Goal: Information Seeking & Learning: Learn about a topic

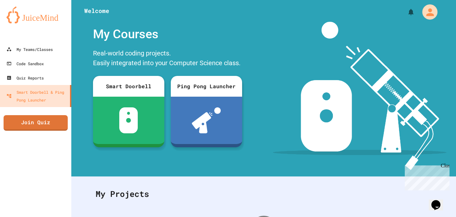
click at [430, 11] on icon "My Account" at bounding box center [429, 11] width 7 height 7
click at [294, 217] on div at bounding box center [228, 217] width 456 height 0
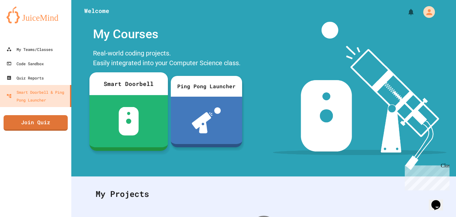
click at [146, 96] on div at bounding box center [128, 121] width 78 height 52
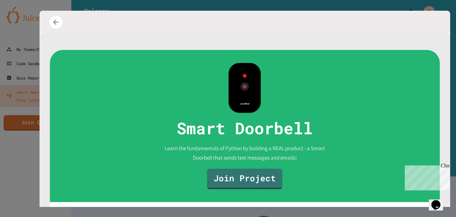
click at [46, 21] on div at bounding box center [245, 22] width 410 height 23
click at [52, 22] on icon "button" at bounding box center [56, 22] width 9 height 9
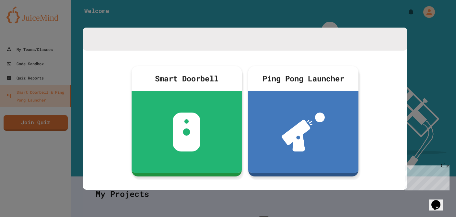
click at [269, 17] on div at bounding box center [228, 108] width 456 height 217
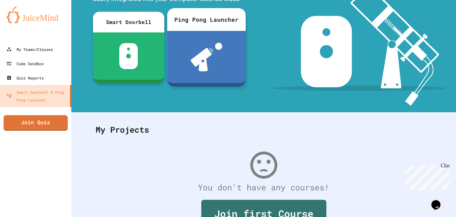
scroll to position [103, 0]
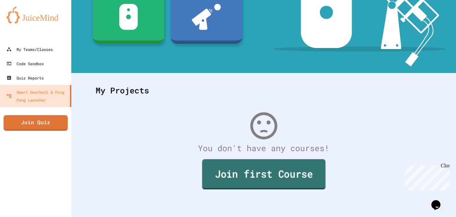
click at [244, 184] on link "Join first Course" at bounding box center [264, 174] width 124 height 30
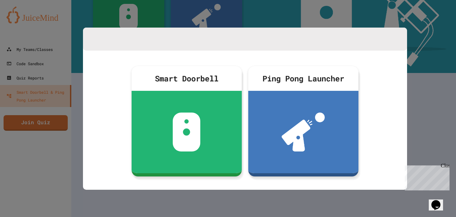
click at [222, 194] on div at bounding box center [228, 108] width 456 height 217
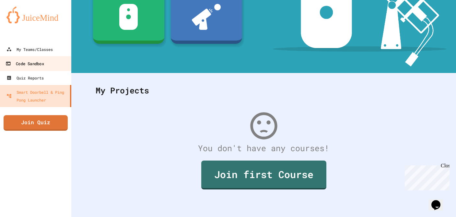
click at [31, 62] on div "Code Sandbox" at bounding box center [25, 64] width 38 height 8
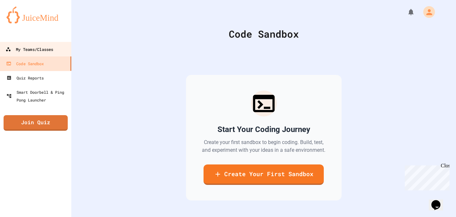
click at [50, 52] on div "My Teams/Classes" at bounding box center [30, 49] width 48 height 8
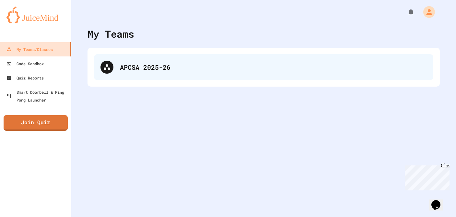
click at [99, 70] on div "APCSA 2025-26" at bounding box center [263, 67] width 339 height 26
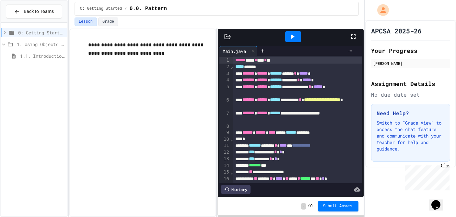
click at [158, 76] on div "**********" at bounding box center [142, 123] width 147 height 188
click at [126, 50] on p "**********" at bounding box center [149, 49] width 122 height 17
click at [290, 37] on icon at bounding box center [293, 37] width 8 height 8
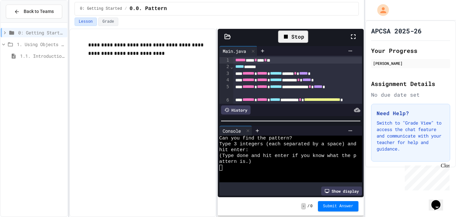
click at [40, 46] on span "1. Using Objects and Methods" at bounding box center [41, 44] width 48 height 7
click at [28, 43] on span "1. Using Objects and Methods" at bounding box center [41, 44] width 48 height 7
click at [15, 53] on div "1.1. Introduction to Algorithms, Programming, and Compilers" at bounding box center [34, 55] width 67 height 9
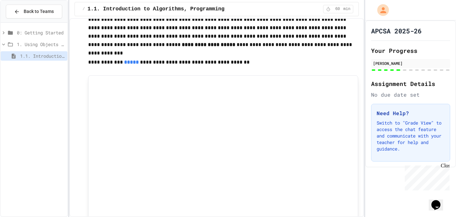
scroll to position [139, 0]
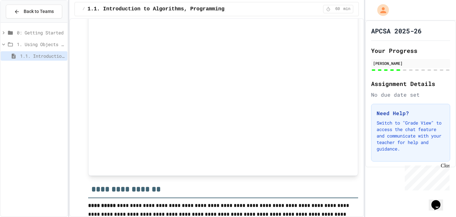
click at [25, 30] on span "0: Getting Started" at bounding box center [41, 32] width 48 height 7
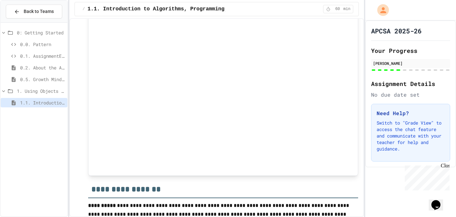
click at [29, 33] on span "0: Getting Started" at bounding box center [41, 32] width 48 height 7
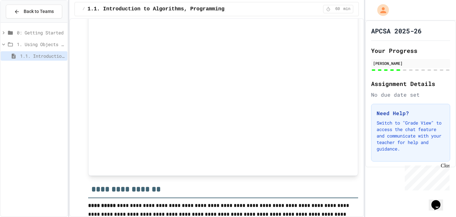
click at [7, 31] on icon at bounding box center [10, 33] width 8 height 6
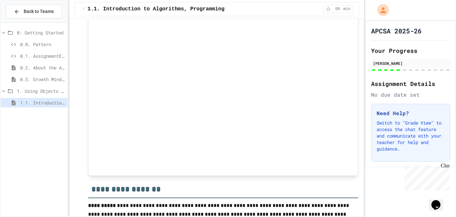
click at [5, 32] on icon at bounding box center [4, 33] width 6 height 6
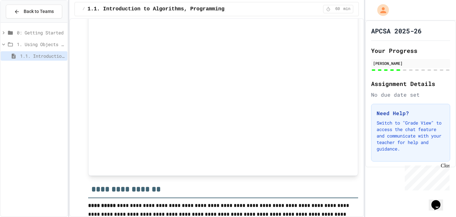
click at [5, 32] on icon at bounding box center [4, 33] width 6 height 6
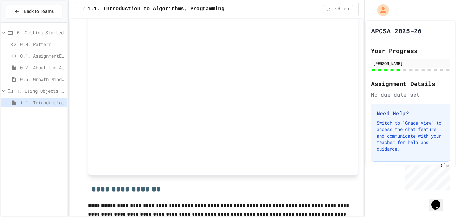
click at [29, 66] on span "0.2. About the AP CSA Exam" at bounding box center [42, 67] width 45 height 7
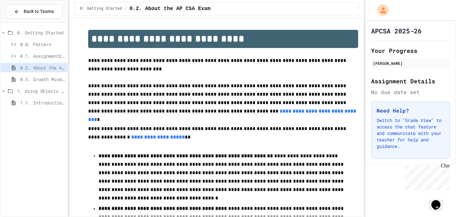
click at [32, 53] on span "0.1. AssignmentExample" at bounding box center [42, 56] width 45 height 7
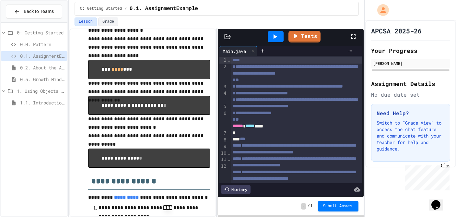
scroll to position [150, 0]
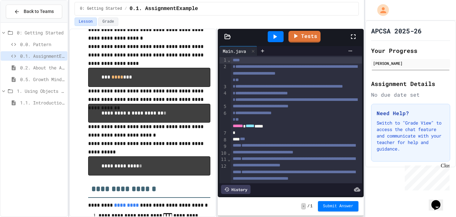
click at [273, 38] on icon at bounding box center [275, 37] width 8 height 8
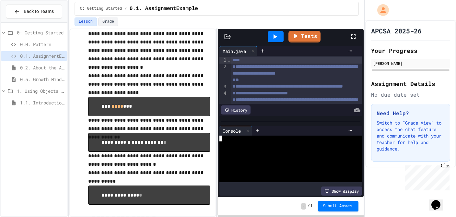
scroll to position [1, 2]
click at [245, 165] on div at bounding box center [287, 168] width 137 height 6
click at [245, 149] on div at bounding box center [287, 150] width 137 height 6
click at [260, 149] on div at bounding box center [287, 150] width 137 height 6
click at [274, 160] on div at bounding box center [287, 162] width 137 height 6
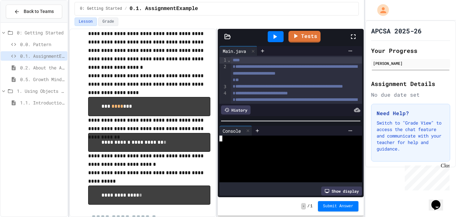
click at [276, 37] on icon at bounding box center [276, 36] width 4 height 5
click at [225, 139] on div at bounding box center [287, 138] width 137 height 6
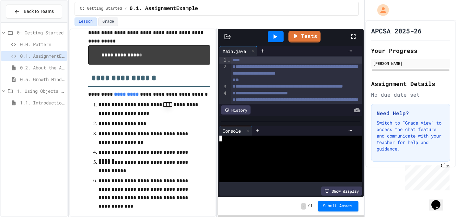
scroll to position [268, 0]
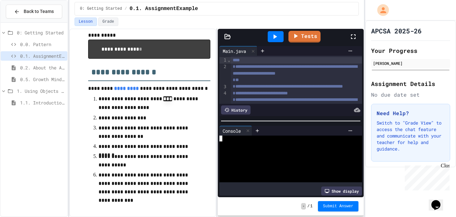
click at [229, 142] on div at bounding box center [287, 144] width 137 height 6
click at [238, 134] on div "Console" at bounding box center [231, 130] width 25 height 7
click at [238, 130] on div "Console" at bounding box center [231, 130] width 25 height 7
click at [275, 37] on icon at bounding box center [276, 36] width 4 height 5
click at [258, 132] on icon at bounding box center [257, 130] width 5 height 5
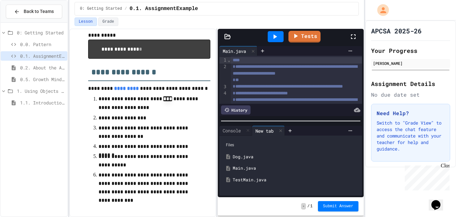
click at [243, 154] on div "Dog.java" at bounding box center [296, 157] width 126 height 6
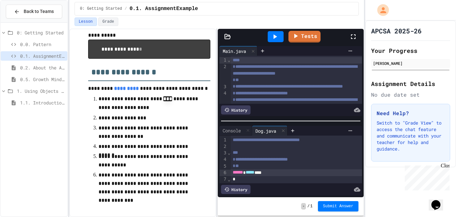
click at [278, 174] on div "****** ***** ***" at bounding box center [296, 172] width 131 height 6
click at [239, 132] on div "Console" at bounding box center [231, 130] width 25 height 7
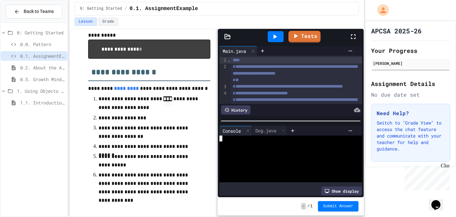
click at [224, 139] on div at bounding box center [287, 138] width 137 height 6
click at [286, 132] on icon at bounding box center [283, 130] width 5 height 5
click at [223, 142] on div at bounding box center [287, 144] width 137 height 6
click at [223, 137] on div at bounding box center [287, 138] width 137 height 6
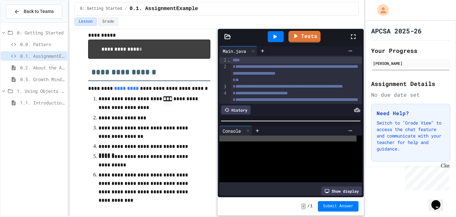
click at [223, 137] on div at bounding box center [287, 138] width 137 height 6
drag, startPoint x: 223, startPoint y: 137, endPoint x: 224, endPoint y: 125, distance: 12.1
click at [223, 133] on div "Console WWWWWWWWWWWWWWWWWWWWWWWWWWWWWWWW Show display" at bounding box center [290, 161] width 143 height 70
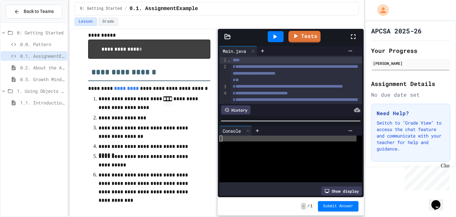
click at [281, 44] on div at bounding box center [276, 37] width 22 height 18
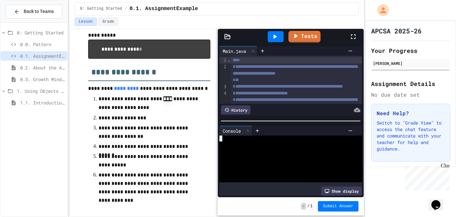
click at [223, 142] on div at bounding box center [287, 144] width 137 height 6
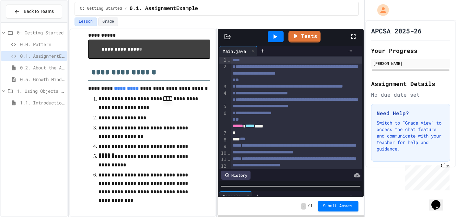
click at [258, 190] on div "**********" at bounding box center [291, 120] width 146 height 153
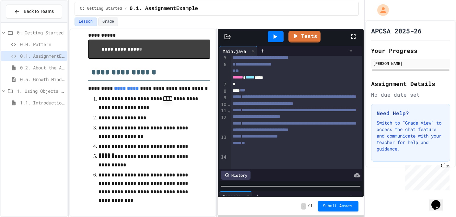
scroll to position [49, 0]
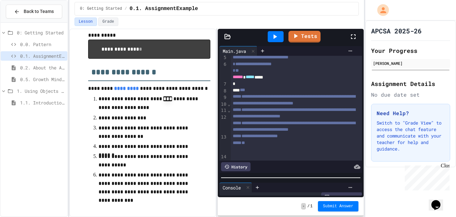
click at [279, 178] on div at bounding box center [291, 177] width 140 height 1
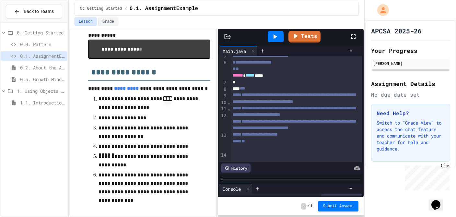
scroll to position [114, 0]
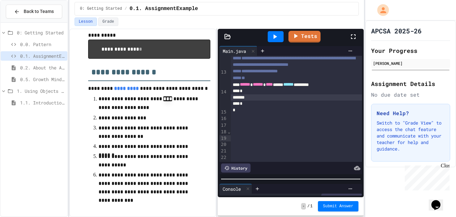
click at [277, 101] on div at bounding box center [296, 97] width 131 height 6
click at [259, 107] on div "*" at bounding box center [296, 103] width 131 height 6
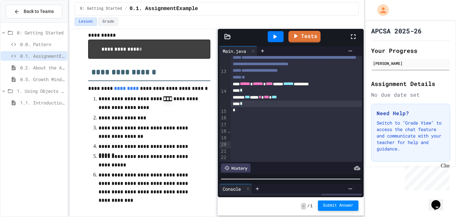
click at [332, 205] on span "Submit Answer" at bounding box center [338, 205] width 30 height 5
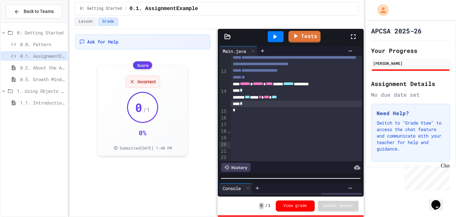
click at [279, 107] on div "*" at bounding box center [296, 103] width 131 height 6
click at [302, 100] on div "*** *** * *** ***" at bounding box center [296, 97] width 131 height 6
click at [300, 100] on div "*** *** * *** ***" at bounding box center [296, 97] width 131 height 6
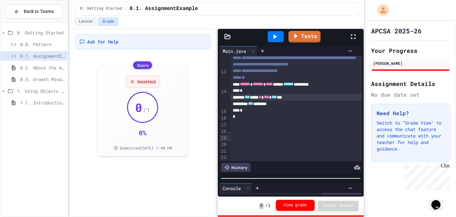
click at [301, 202] on button "View grade" at bounding box center [295, 205] width 39 height 11
drag, startPoint x: 270, startPoint y: 138, endPoint x: 264, endPoint y: 138, distance: 6.2
click at [264, 101] on div "* ** *** * *** * ** ***" at bounding box center [296, 97] width 131 height 7
click at [269, 101] on div "*** *** * *** *** ***" at bounding box center [296, 97] width 131 height 7
click at [253, 106] on span "***" at bounding box center [250, 103] width 5 height 5
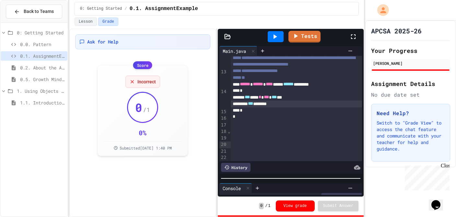
click at [253, 106] on span "***" at bounding box center [250, 103] width 5 height 5
click at [250, 99] on span "***" at bounding box center [247, 97] width 5 height 5
click at [277, 99] on span "***" at bounding box center [274, 97] width 5 height 5
click at [82, 22] on button "Lesson" at bounding box center [86, 22] width 22 height 8
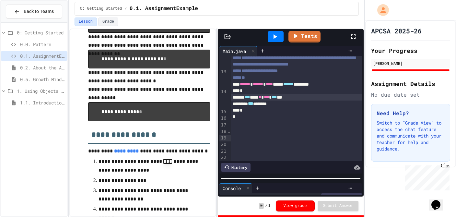
scroll to position [208, 0]
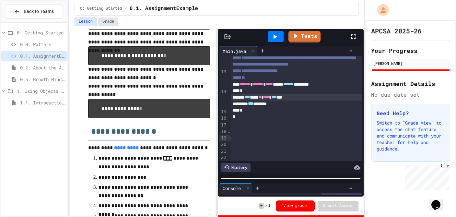
click at [104, 20] on button "Grade" at bounding box center [108, 22] width 20 height 8
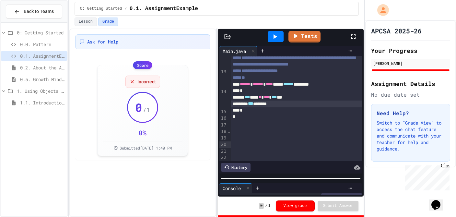
click at [266, 107] on div "*** *******" at bounding box center [296, 103] width 131 height 6
click at [288, 204] on button "View grade" at bounding box center [295, 205] width 39 height 11
click at [275, 34] on icon at bounding box center [275, 37] width 8 height 8
click at [308, 32] on link "Tests" at bounding box center [311, 35] width 29 height 12
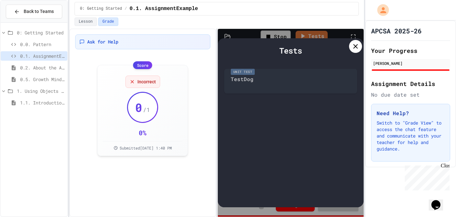
scroll to position [6, 0]
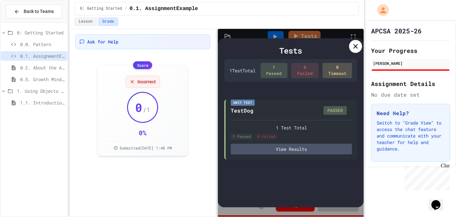
click at [354, 49] on icon at bounding box center [356, 46] width 8 height 8
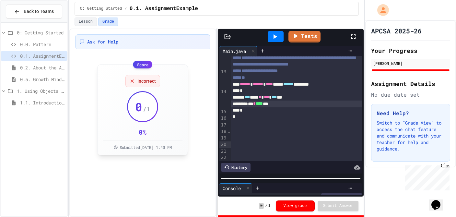
click at [136, 81] on div "Incorrect" at bounding box center [142, 81] width 35 height 12
click at [131, 81] on icon at bounding box center [132, 81] width 3 height 3
click at [135, 79] on div "Incorrect" at bounding box center [142, 81] width 35 height 12
click at [142, 64] on div "Score" at bounding box center [142, 65] width 19 height 8
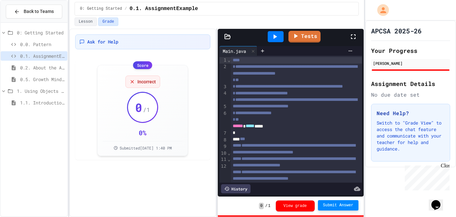
click at [331, 206] on span "Submit Answer" at bounding box center [338, 205] width 30 height 5
